Goal: Check status: Verify the current state of an ongoing process or item

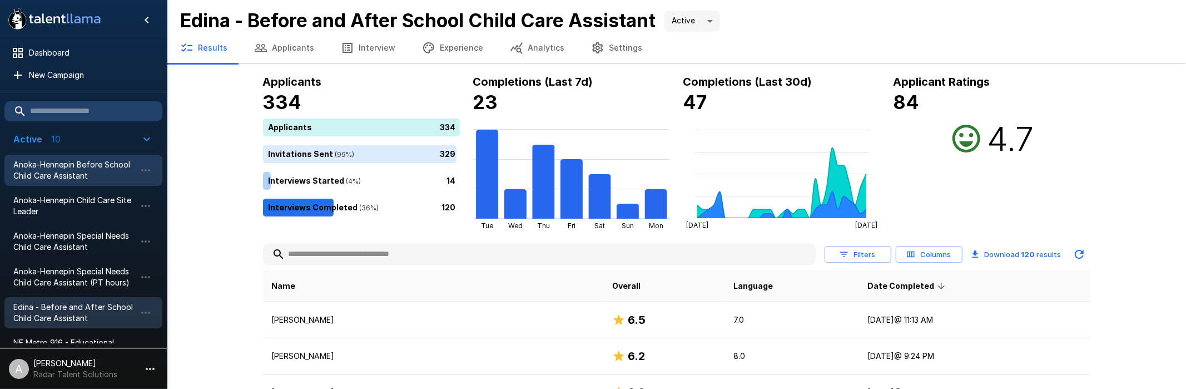
click at [78, 165] on span "Anoka-Hennepin Before School Child Care Assistant" at bounding box center [74, 170] width 122 height 22
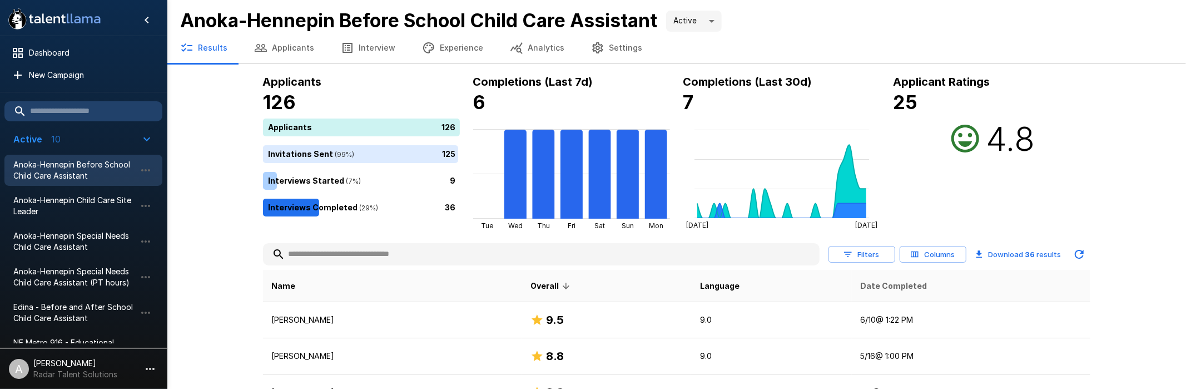
click at [896, 285] on span "Date Completed" at bounding box center [894, 285] width 67 height 13
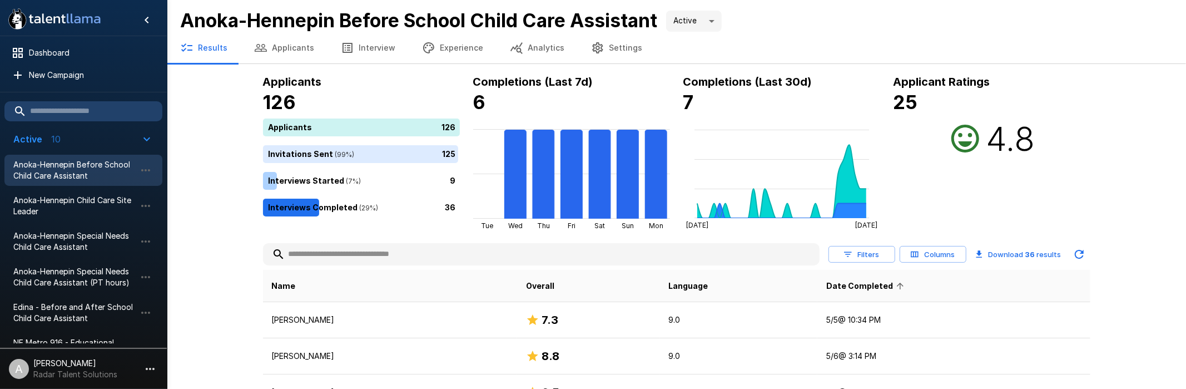
click at [896, 285] on span "Date Completed" at bounding box center [866, 285] width 81 height 13
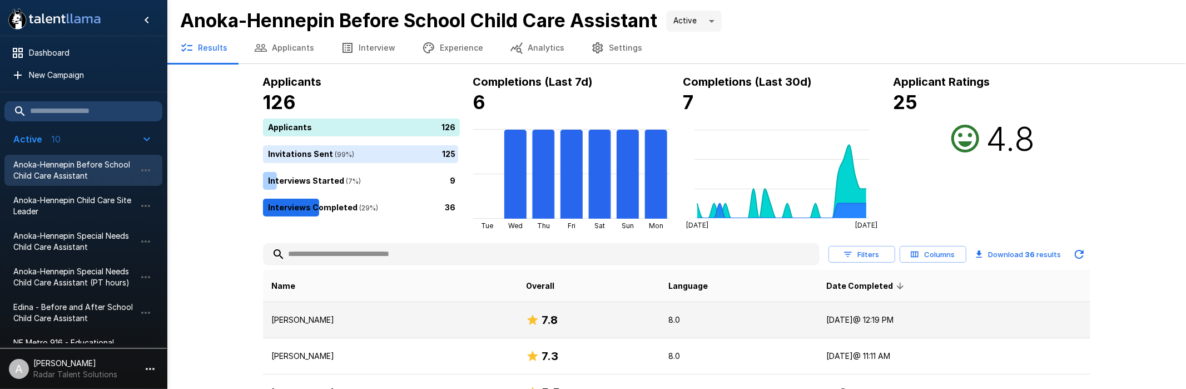
click at [433, 316] on p "[PERSON_NAME]" at bounding box center [390, 319] width 236 height 11
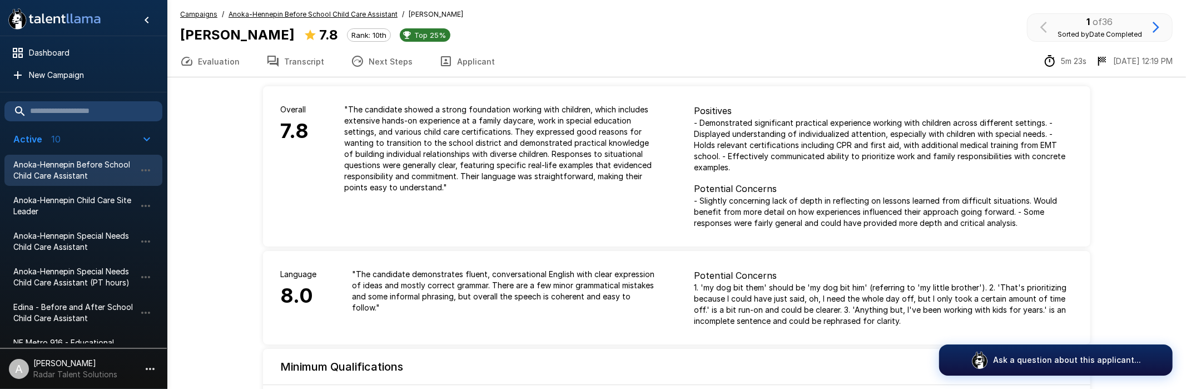
click at [299, 66] on button "Transcript" at bounding box center [295, 61] width 85 height 31
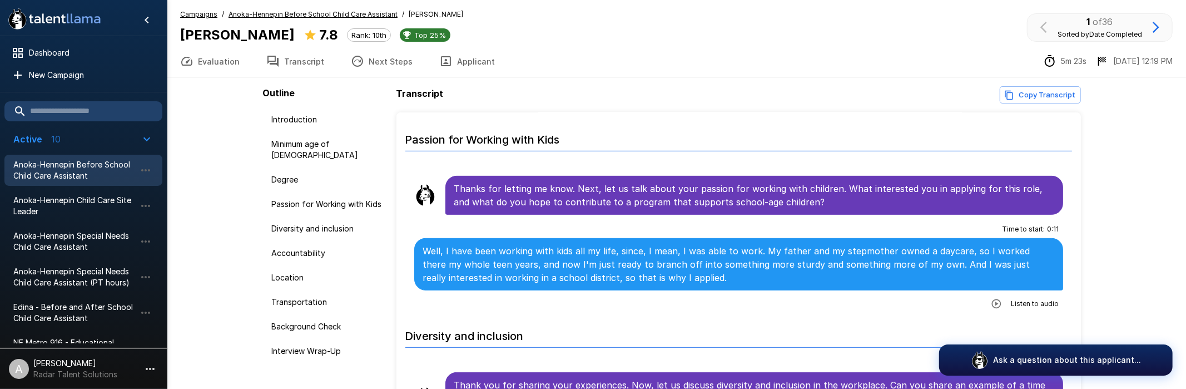
scroll to position [506, 0]
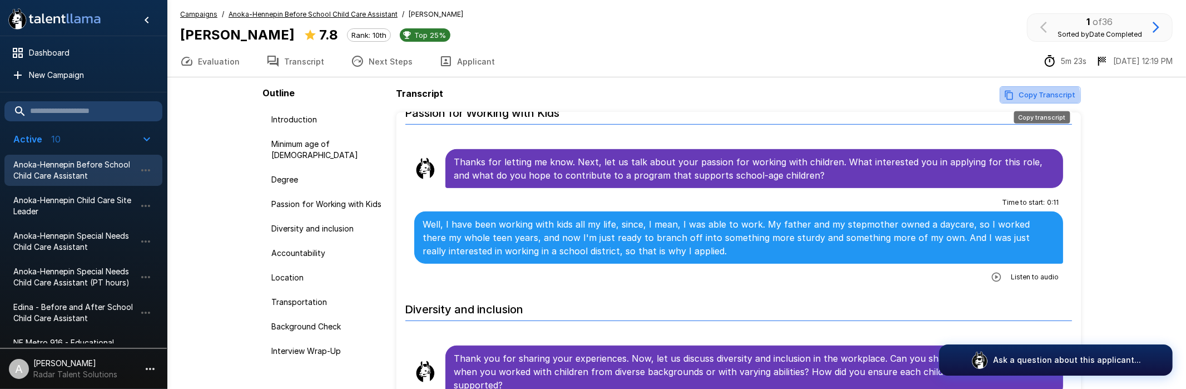
click at [1037, 97] on button "Copy Transcript" at bounding box center [1040, 94] width 81 height 17
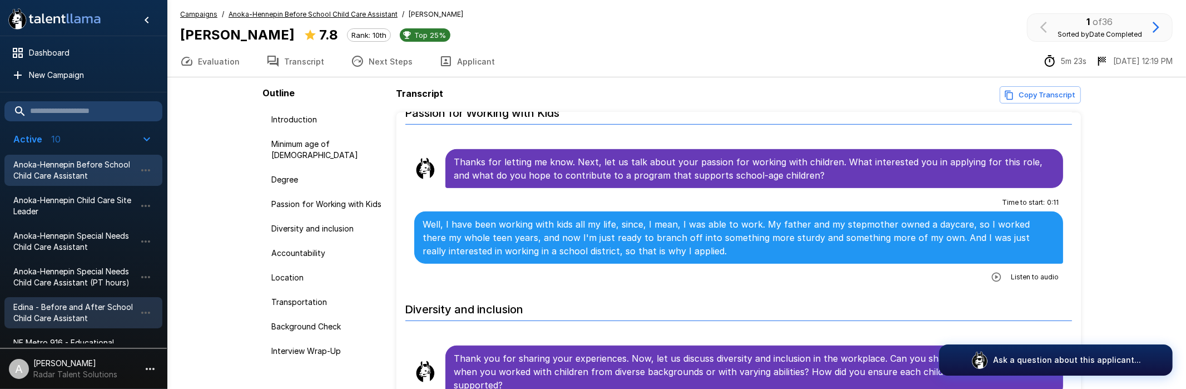
click at [74, 307] on span "Edina - Before and After School Child Care Assistant" at bounding box center [74, 312] width 122 height 22
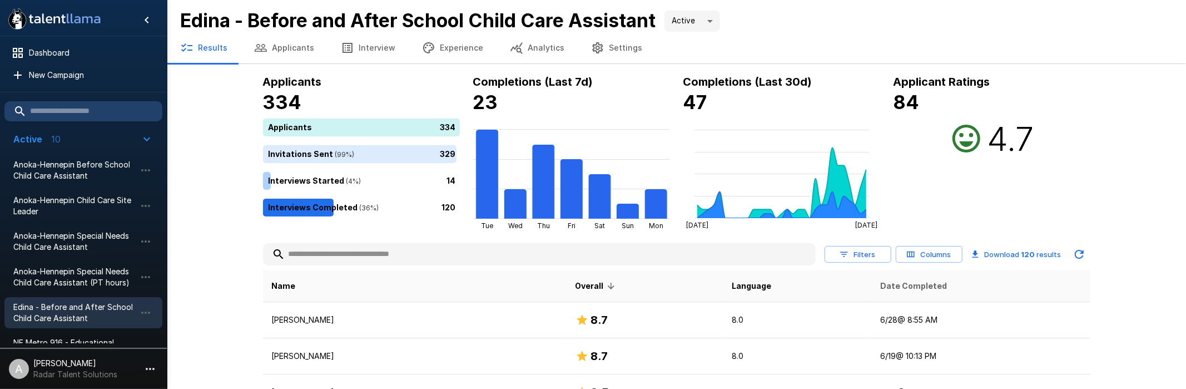
click at [923, 290] on span "Date Completed" at bounding box center [913, 285] width 67 height 13
click at [897, 287] on span "Date Completed" at bounding box center [917, 285] width 81 height 13
click at [282, 51] on button "Applicants" at bounding box center [284, 47] width 87 height 31
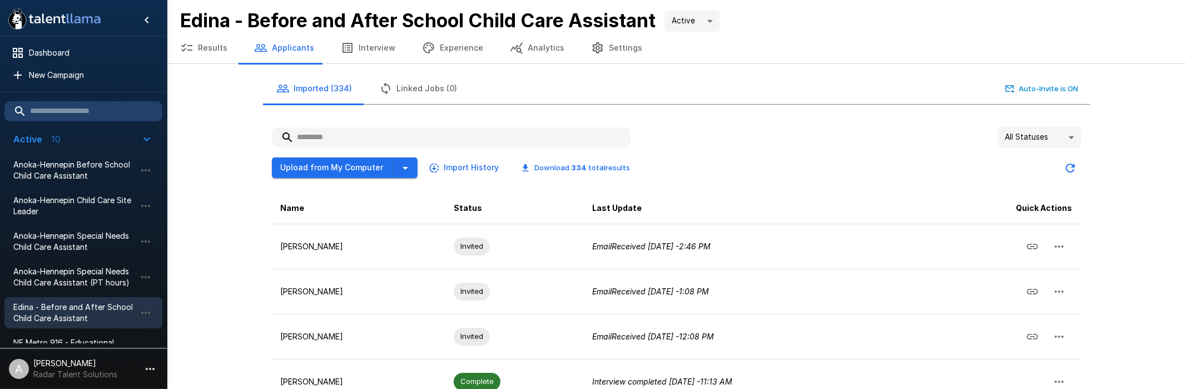
click at [332, 141] on input "text" at bounding box center [451, 137] width 359 height 20
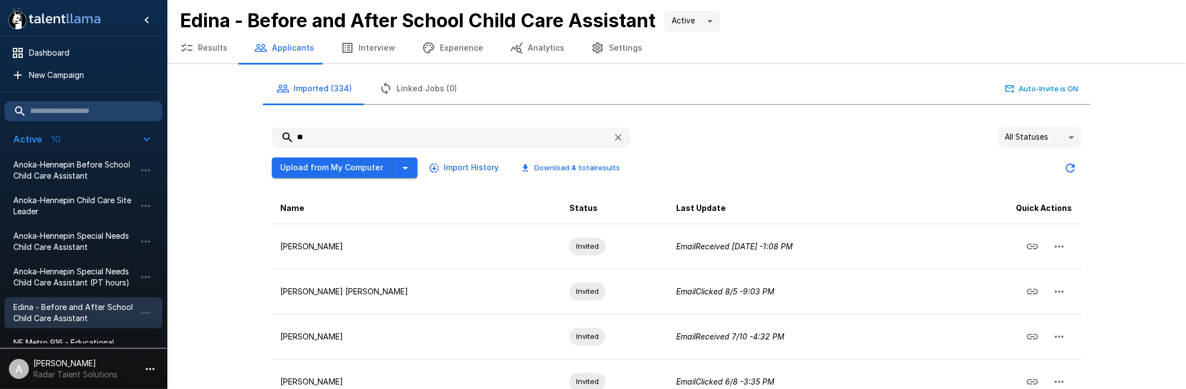
type input "*"
